Goal: Navigation & Orientation: Understand site structure

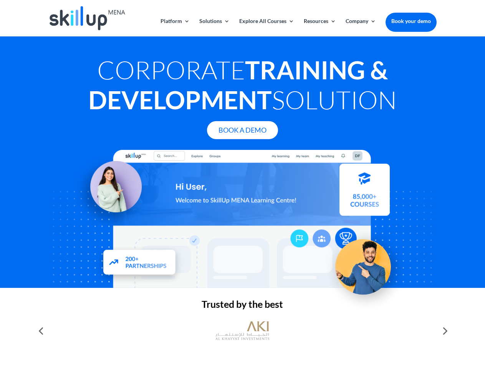
click at [242, 184] on div at bounding box center [242, 219] width 388 height 138
click at [214, 27] on link "Solutions" at bounding box center [214, 27] width 30 height 18
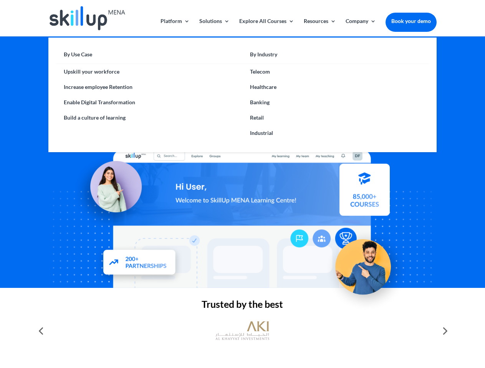
click at [266, 27] on link "Explore All Courses" at bounding box center [266, 27] width 55 height 18
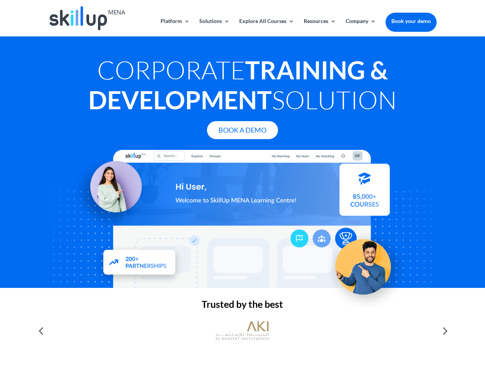
click at [319, 27] on link "Resources" at bounding box center [320, 27] width 32 height 18
click at [360, 27] on link "Company" at bounding box center [360, 27] width 30 height 18
click at [242, 331] on img at bounding box center [242, 331] width 54 height 27
